Goal: Information Seeking & Learning: Learn about a topic

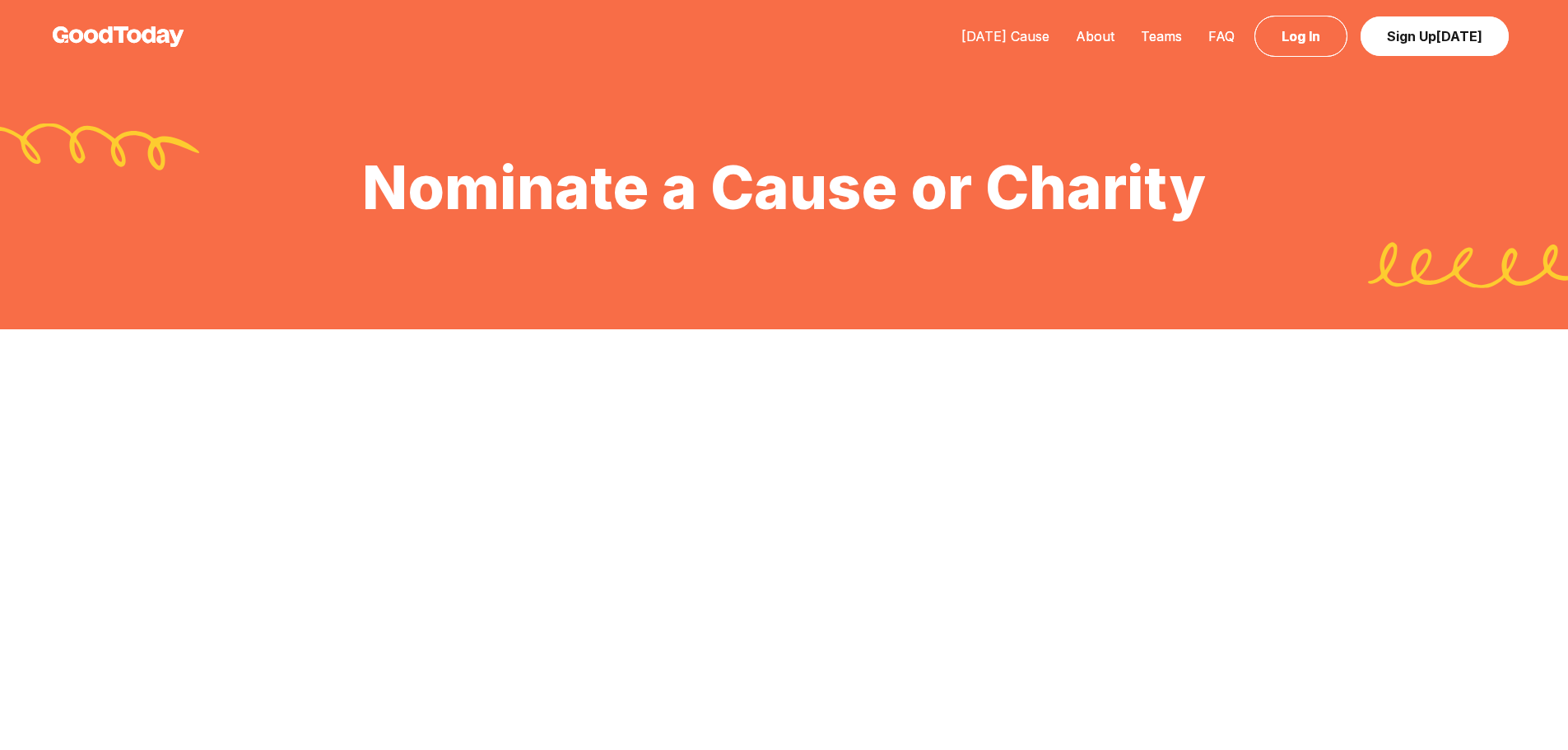
click at [1018, 28] on link "[DATE] Cause" at bounding box center [1005, 36] width 114 height 17
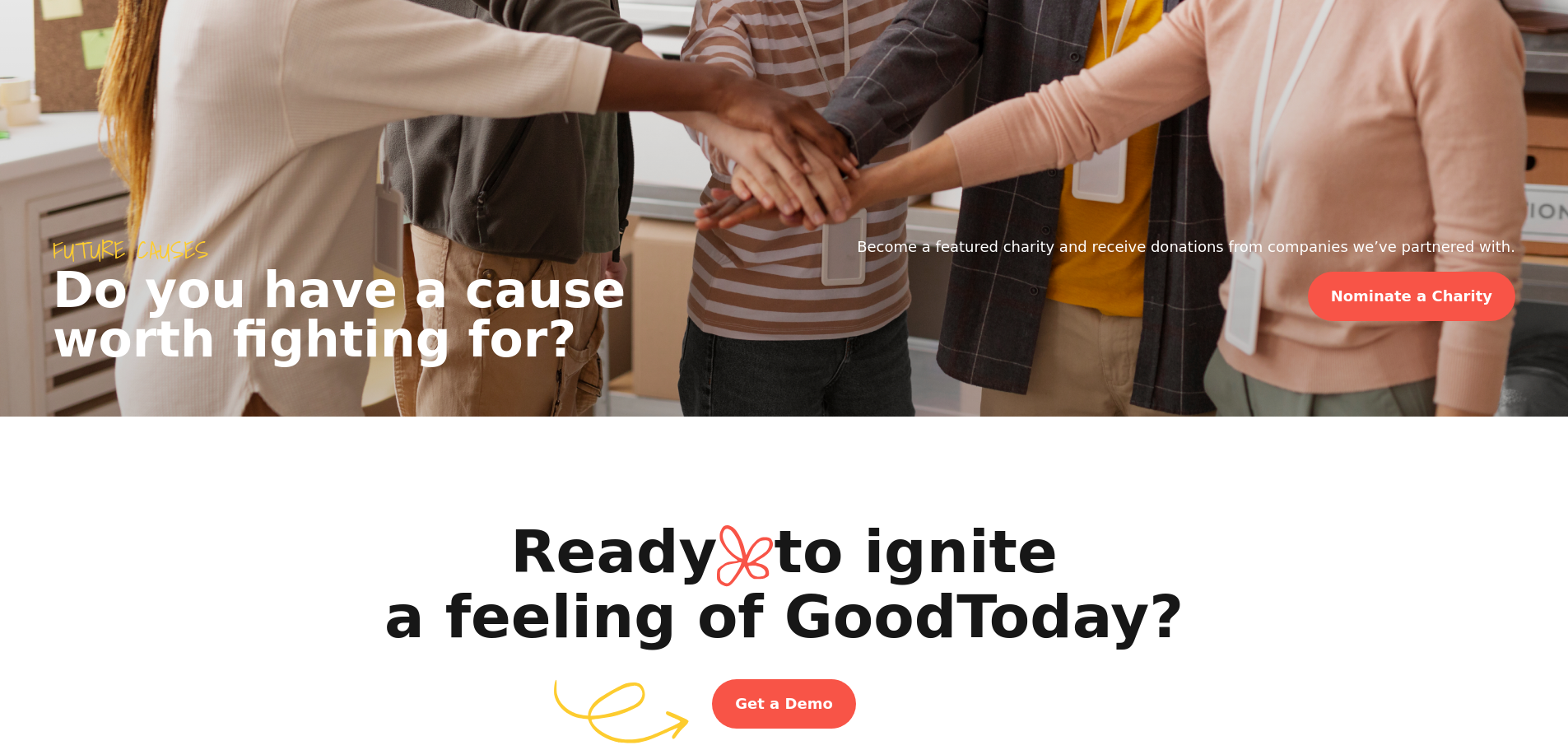
scroll to position [2046, 0]
